Goal: Task Accomplishment & Management: Use online tool/utility

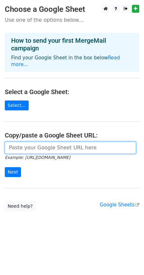
paste input "https://docs.google.com/spreadsheets/d/1dUGVIA5U8rWTh_nEYJab2Hx9m4UeiBpfXvuKqf7…"
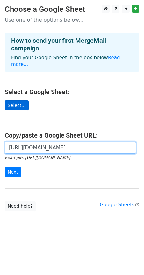
type input "https://docs.google.com/spreadsheets/d/1dUGVIA5U8rWTh_nEYJab2Hx9m4UeiBpfXvuKqf7…"
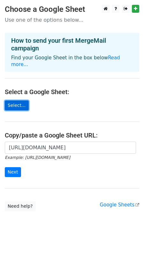
scroll to position [0, 0]
click at [18, 100] on link "Select..." at bounding box center [17, 105] width 24 height 10
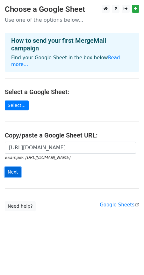
click at [17, 167] on input "Next" at bounding box center [13, 172] width 16 height 10
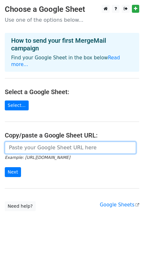
paste input "https://docs.google.com/spreadsheets/d/1dUGVIA5U8rWTh_nEYJab2Hx9m4UeiBpfXvuKqf7…"
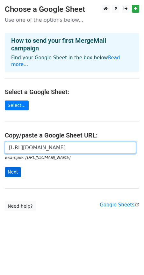
type input "https://docs.google.com/spreadsheets/d/1dUGVIA5U8rWTh_nEYJab2Hx9m4UeiBpfXvuKqf7…"
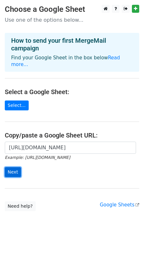
click at [10, 167] on input "Next" at bounding box center [13, 172] width 16 height 10
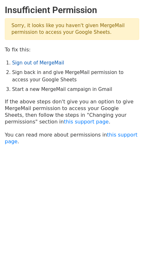
click at [29, 62] on link "Sign out of MergeMail" at bounding box center [38, 63] width 52 height 6
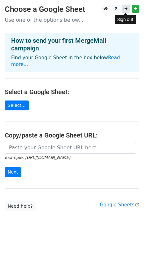
click at [126, 9] on icon at bounding box center [126, 8] width 4 height 4
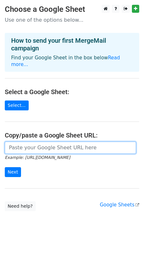
paste input "https://docs.google.com/spreadsheets/d/1dUGVIA5U8rWTh_nEYJab2Hx9m4UeiBpfXvuKqf7…"
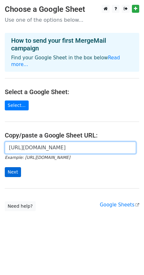
type input "https://docs.google.com/spreadsheets/d/1dUGVIA5U8rWTh_nEYJab2Hx9m4UeiBpfXvuKqf7…"
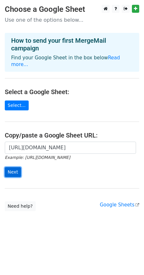
scroll to position [0, 0]
click at [13, 167] on input "Next" at bounding box center [13, 172] width 16 height 10
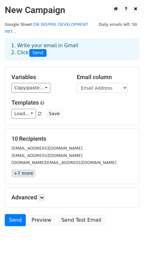
click at [27, 169] on link "+7 more" at bounding box center [23, 173] width 24 height 8
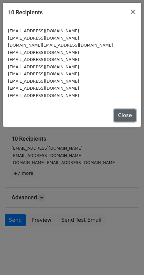
click at [118, 116] on button "Close" at bounding box center [125, 115] width 22 height 12
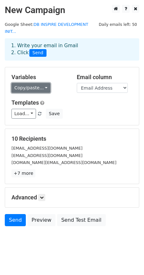
click at [42, 83] on link "Copy/paste..." at bounding box center [30, 88] width 39 height 10
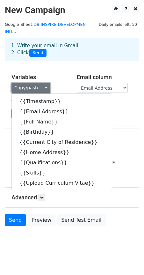
click at [42, 83] on link "Copy/paste..." at bounding box center [30, 88] width 39 height 10
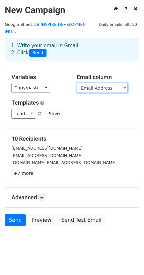
click at [96, 83] on select "Timestamp Email Address Full Name Birthday Current City of Residence Home Addre…" at bounding box center [102, 88] width 51 height 10
click at [55, 83] on div "Copy/paste... {{Timestamp}} {{Email Address}} {{Full Name}} {{Birthday}} {{Curr…" at bounding box center [39, 88] width 56 height 10
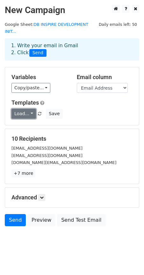
click at [32, 109] on link "Load..." at bounding box center [23, 114] width 25 height 10
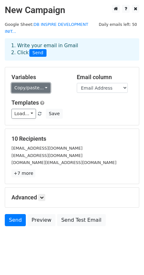
click at [42, 83] on link "Copy/paste..." at bounding box center [30, 88] width 39 height 10
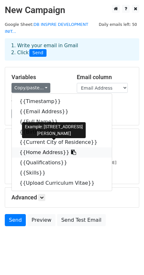
click at [71, 149] on icon at bounding box center [73, 151] width 5 height 5
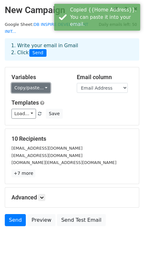
click at [39, 83] on link "Copy/paste..." at bounding box center [30, 88] width 39 height 10
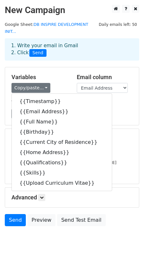
click at [106, 159] on div "[DOMAIN_NAME][EMAIL_ADDRESS][DOMAIN_NAME]" at bounding box center [72, 162] width 131 height 7
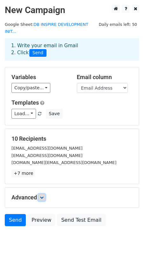
click at [41, 195] on icon at bounding box center [42, 197] width 4 height 4
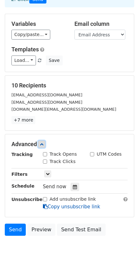
scroll to position [61, 0]
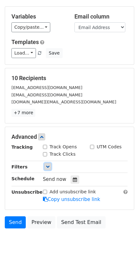
click at [49, 164] on icon at bounding box center [48, 166] width 4 height 4
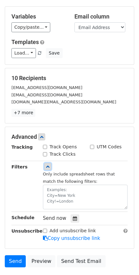
click at [49, 164] on icon at bounding box center [48, 166] width 4 height 4
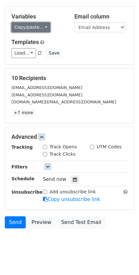
click at [43, 22] on link "Copy/paste..." at bounding box center [30, 27] width 39 height 10
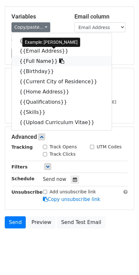
click at [59, 58] on icon at bounding box center [61, 60] width 5 height 5
